Goal: Information Seeking & Learning: Learn about a topic

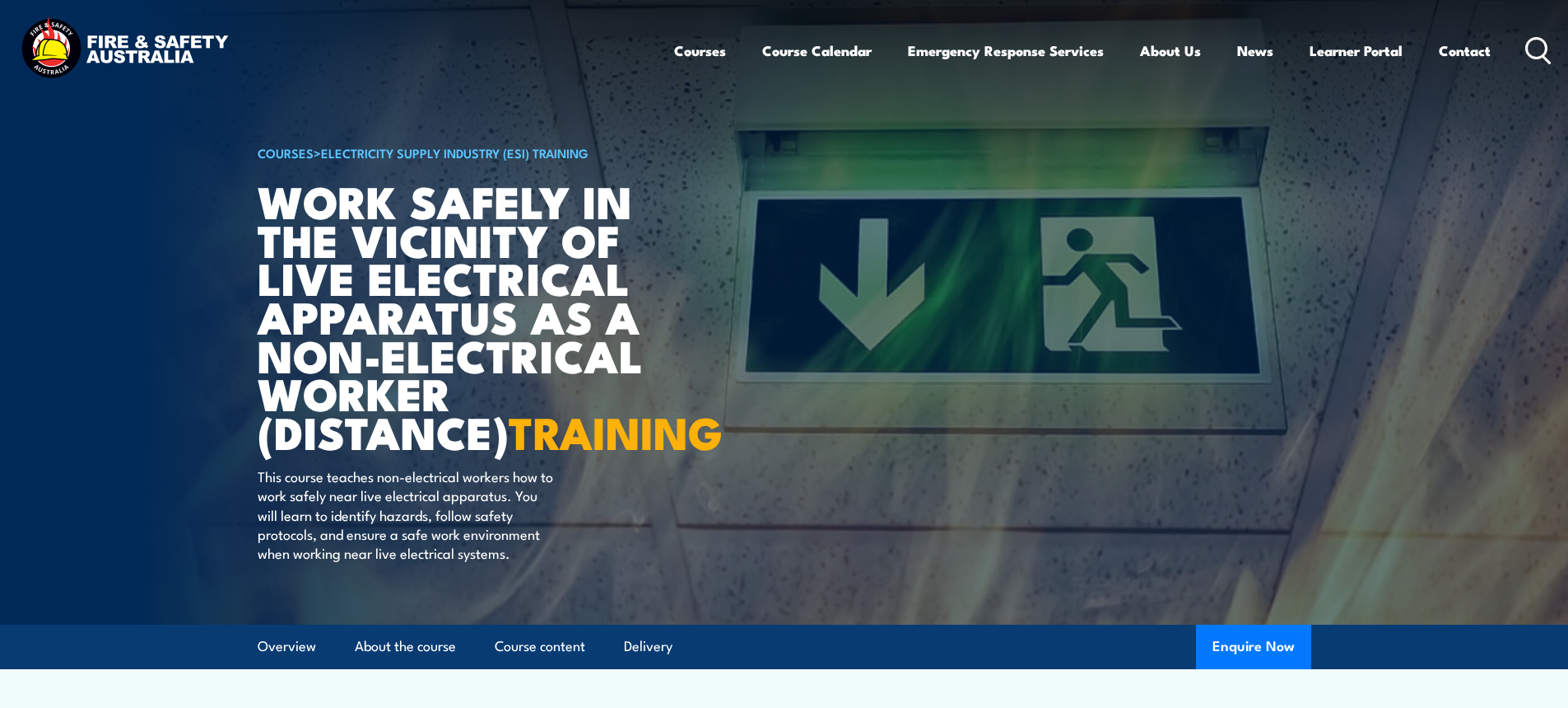
scroll to position [82, 0]
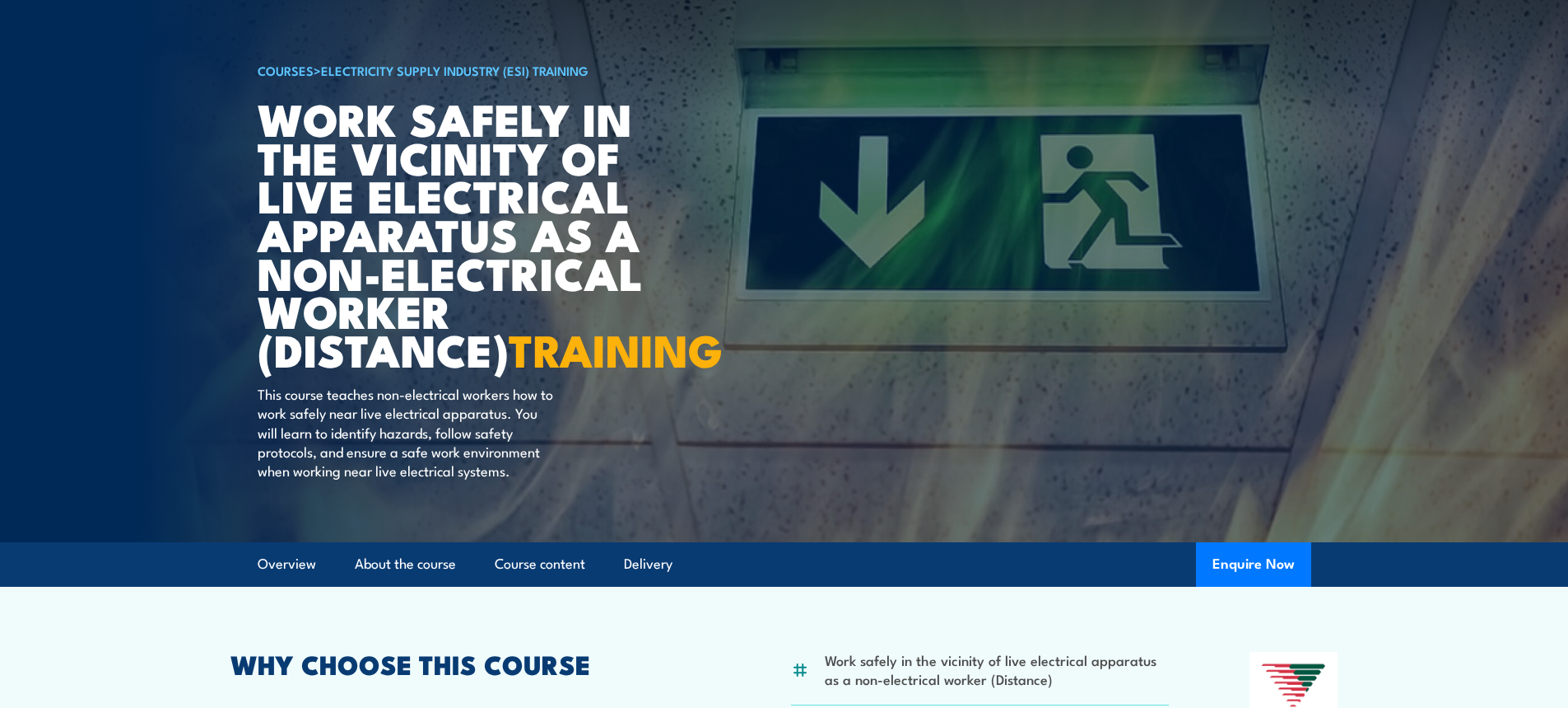
click at [662, 493] on div "COURSES > Electricity Supply Industry (ESI) Training Work safely in the vicinit…" at bounding box center [461, 230] width 406 height 624
click at [582, 433] on div "COURSES > Electricity Supply Industry (ESI) Training Work safely in the vicinit…" at bounding box center [461, 230] width 406 height 624
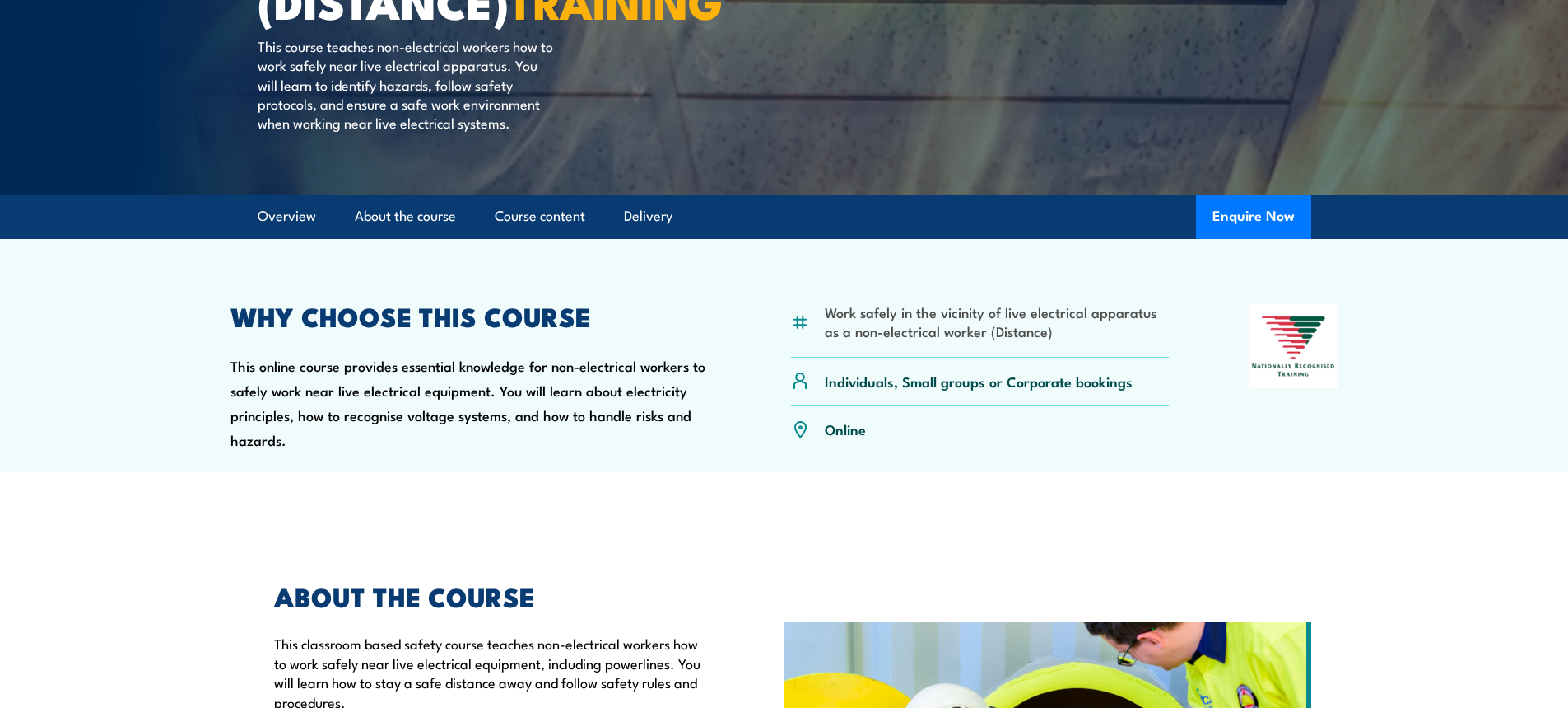
scroll to position [412, 0]
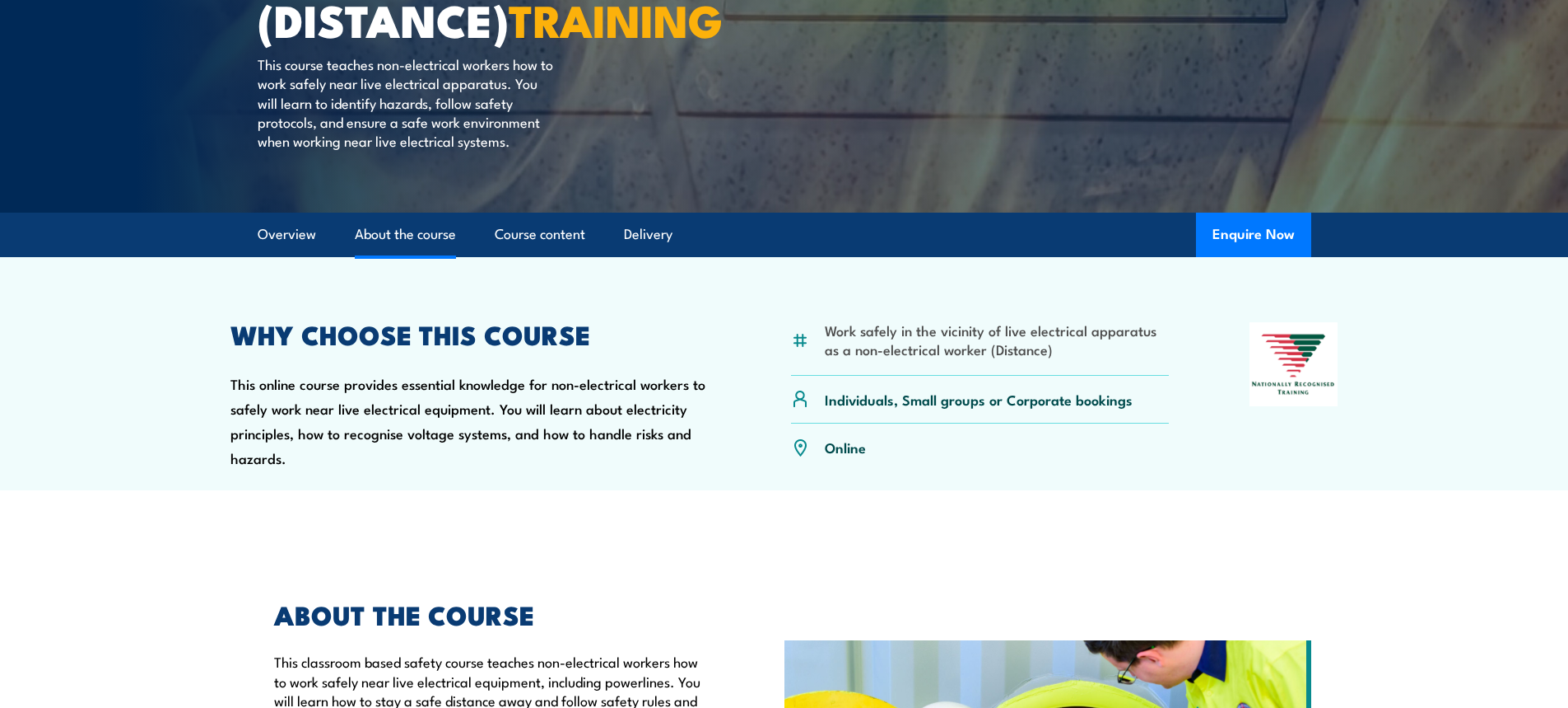
click at [413, 256] on link "About the course" at bounding box center [405, 233] width 102 height 43
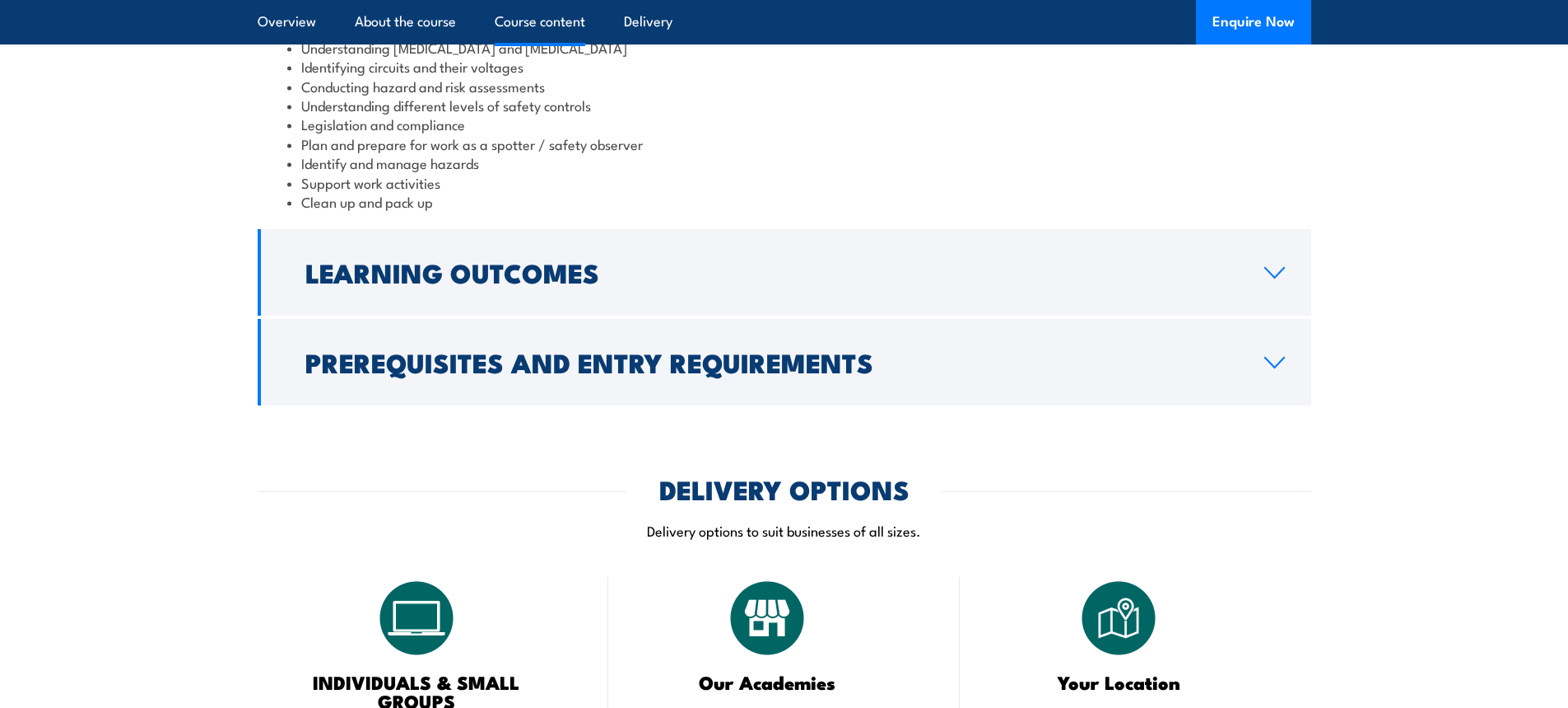
scroll to position [1651, 0]
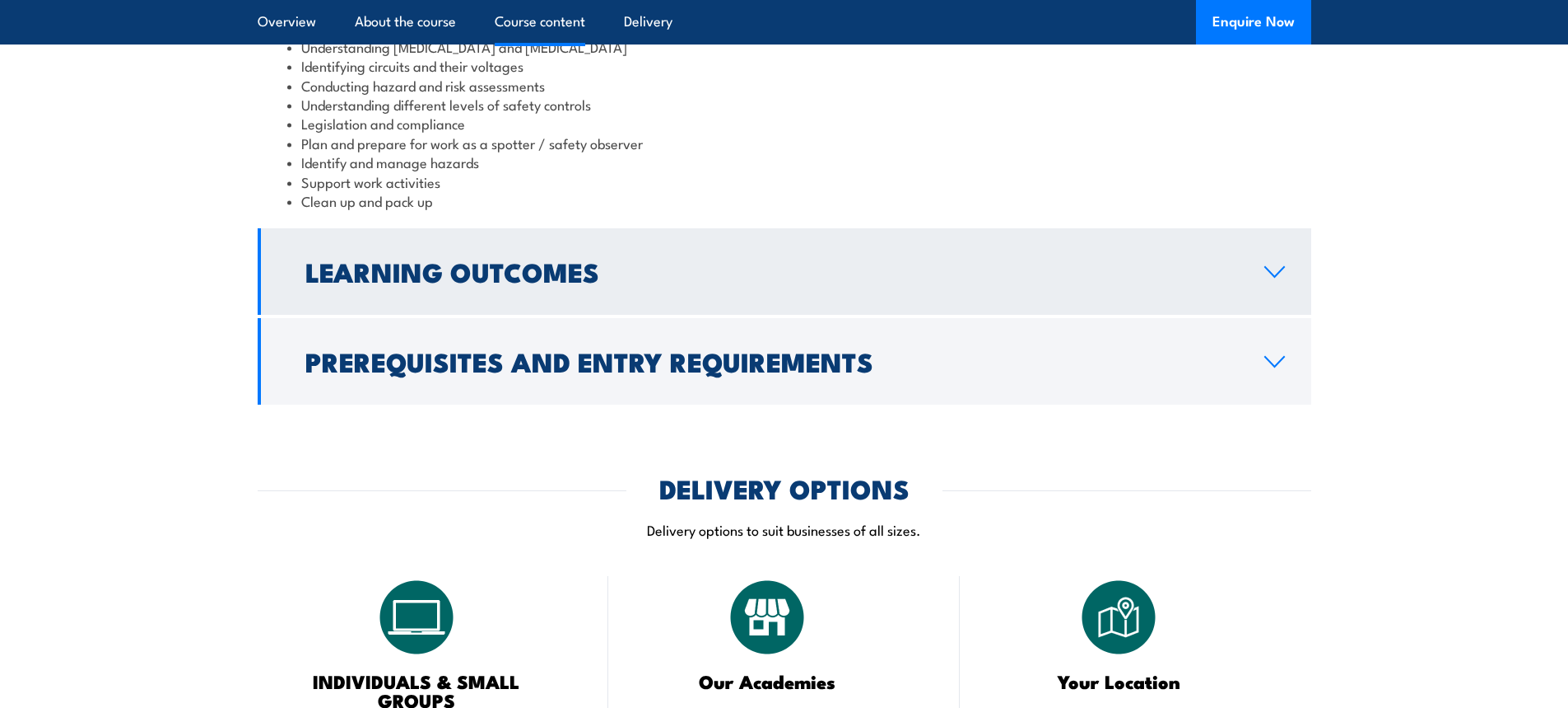
click at [1280, 301] on link "Learning Outcomes" at bounding box center [784, 271] width 1054 height 87
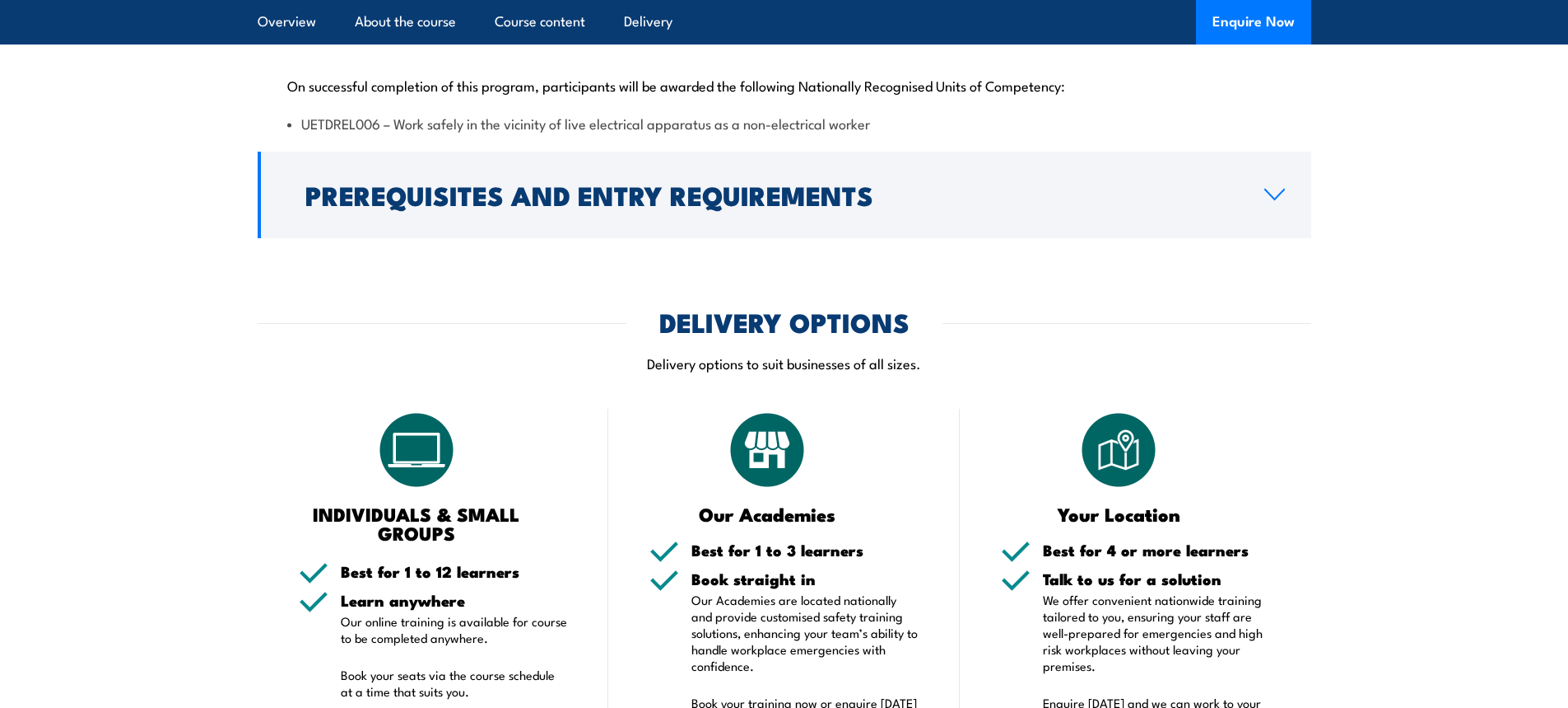
scroll to position [1626, 0]
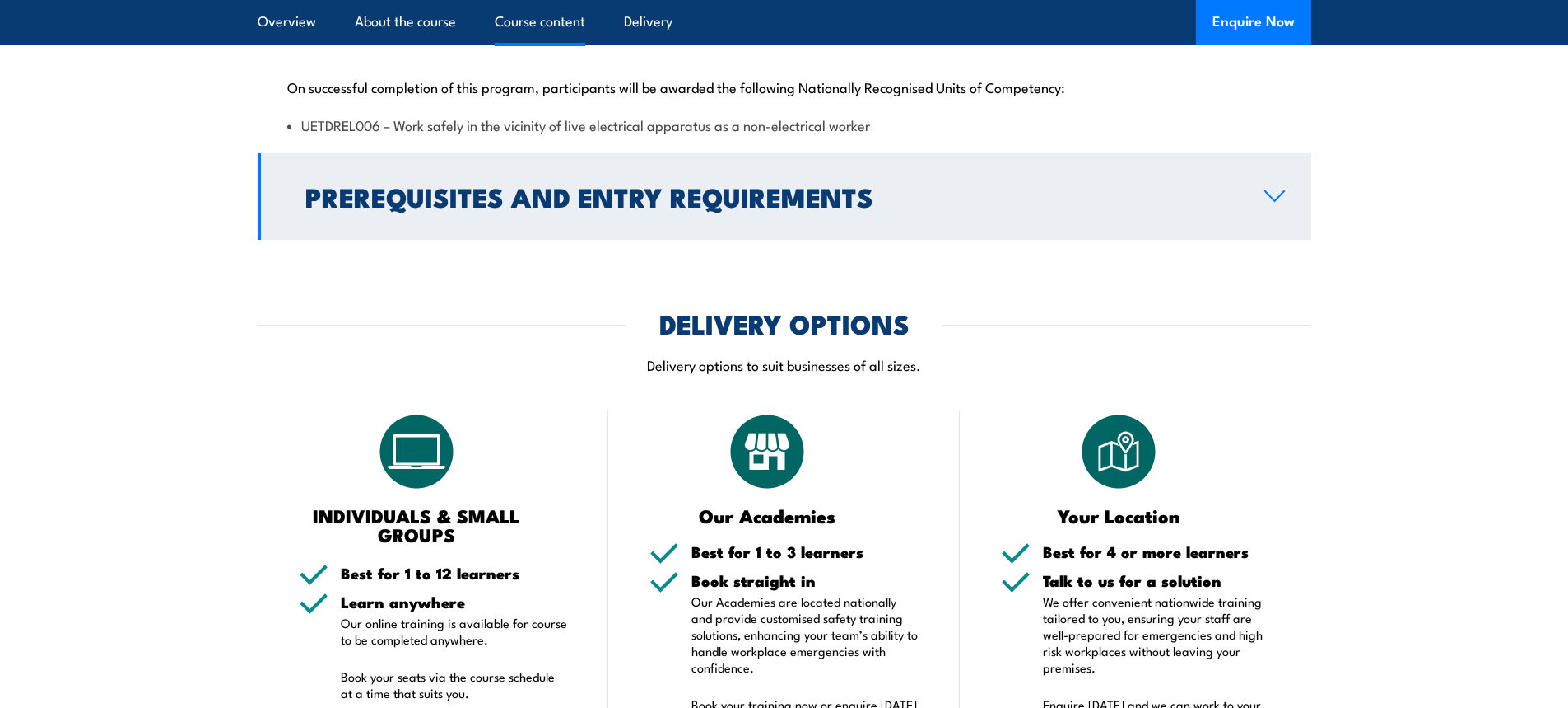
click at [1289, 240] on link "Prerequisites and Entry Requirements" at bounding box center [784, 196] width 1054 height 87
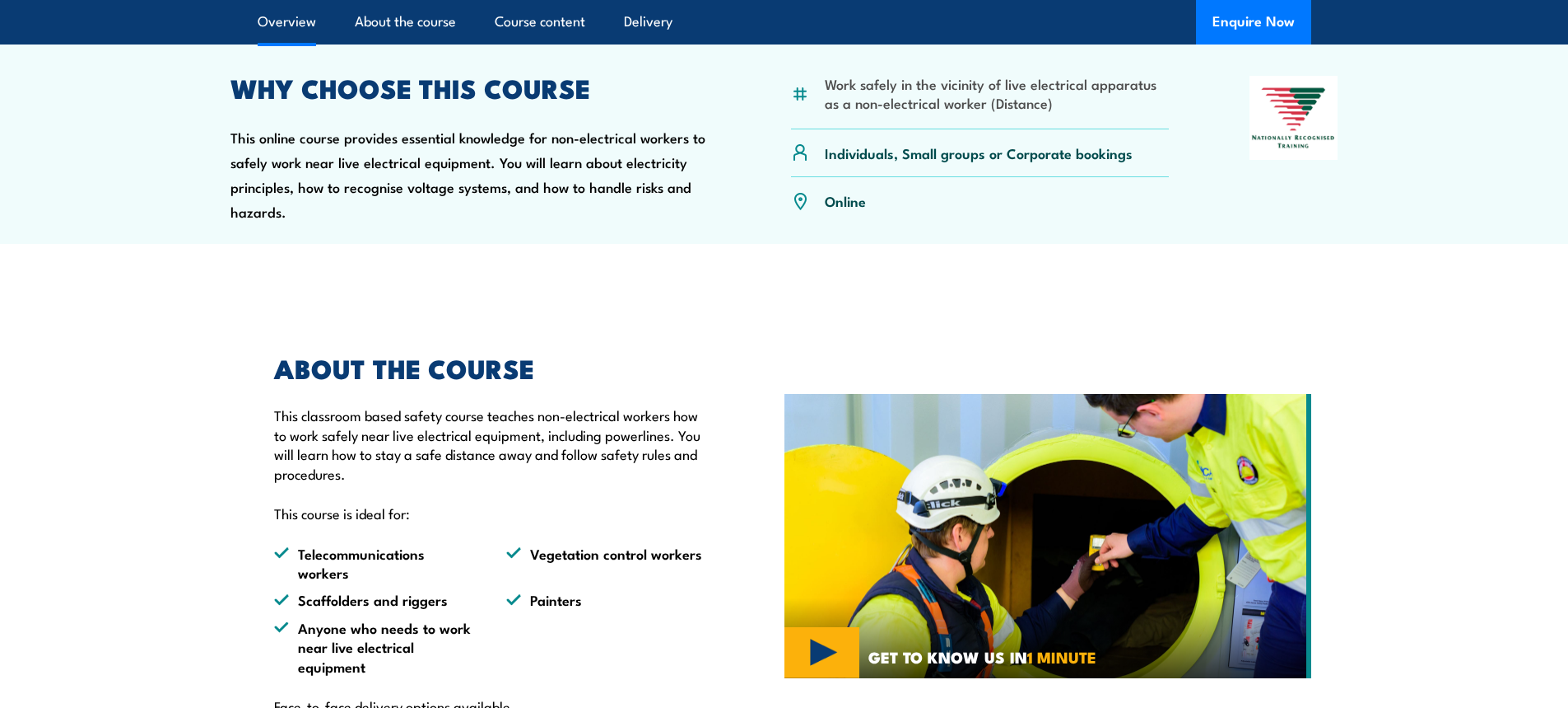
scroll to position [555, 0]
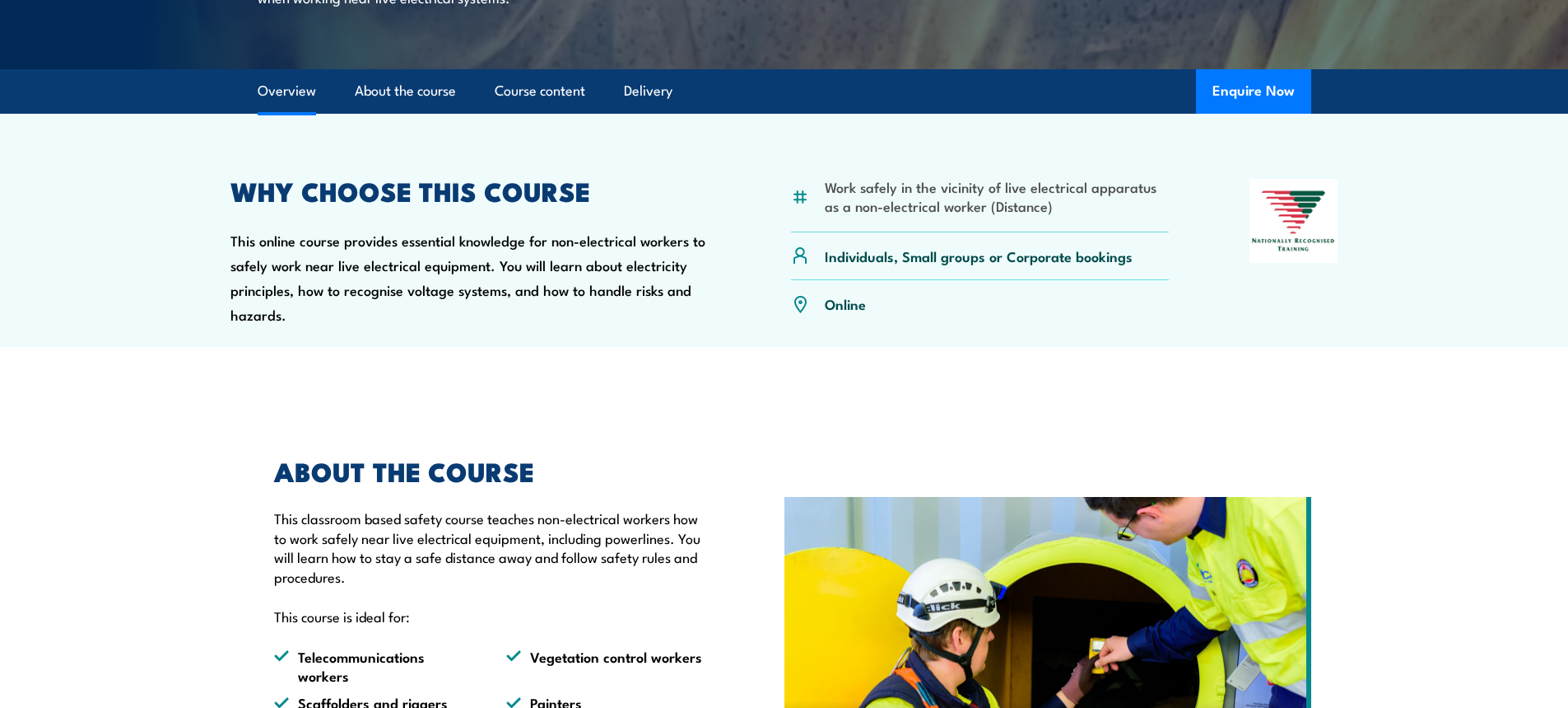
click at [581, 328] on div "WHY CHOOSE THIS COURSE This online course provides essential knowledge for non-…" at bounding box center [471, 253] width 481 height 149
click at [652, 347] on article "Work safely in the vicinity of live electrical apparatus as a non-electrical wo…" at bounding box center [784, 231] width 1153 height 234
click at [555, 318] on div "WHY CHOOSE THIS COURSE This online course provides essential knowledge for non-…" at bounding box center [471, 253] width 481 height 149
